Goal: Navigation & Orientation: Find specific page/section

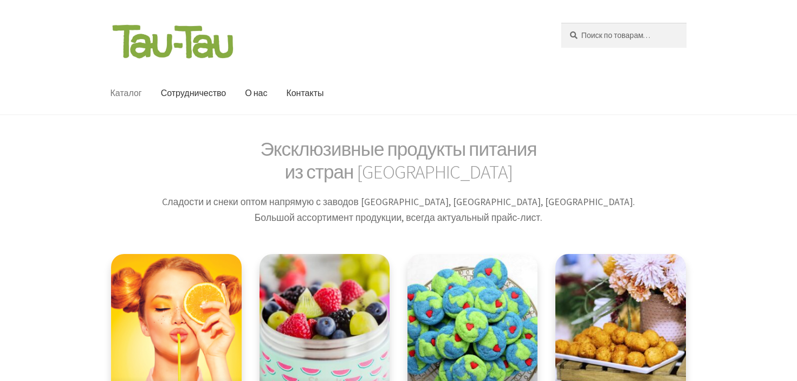
click at [0, 0] on link "О нас" at bounding box center [0, 0] width 0 height 0
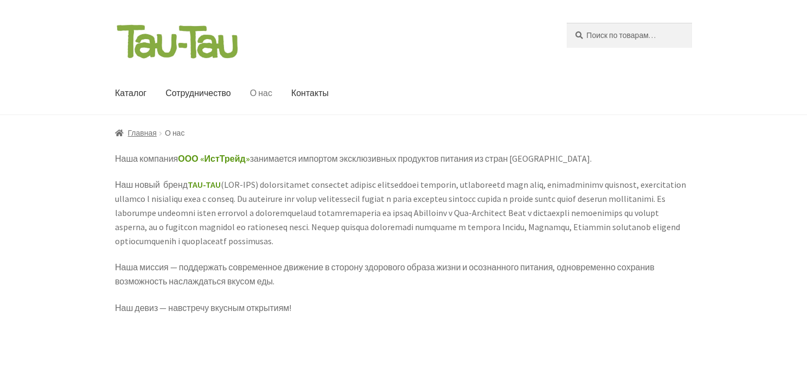
click at [566, 23] on label "Искать:" at bounding box center [566, 22] width 1 height 1
click at [567, 29] on input "Искать:" at bounding box center [629, 35] width 125 height 25
click at [0, 0] on link "Каталог" at bounding box center [0, 0] width 0 height 0
